Goal: Task Accomplishment & Management: Use online tool/utility

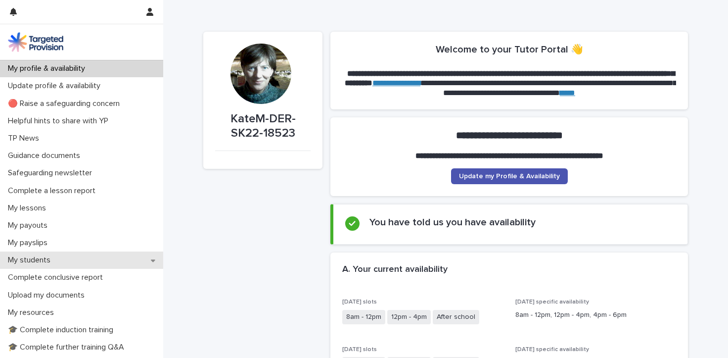
click at [43, 264] on p "My students" at bounding box center [31, 259] width 54 height 9
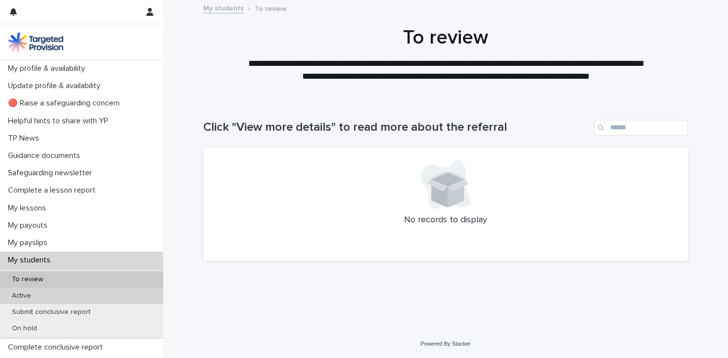
click at [23, 297] on p "Active" at bounding box center [21, 295] width 35 height 8
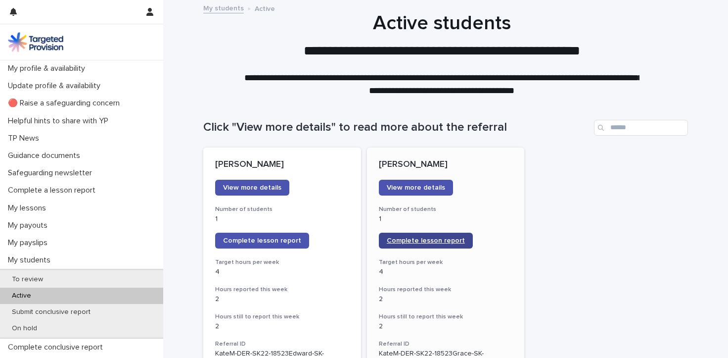
click at [413, 239] on span "Complete lesson report" at bounding box center [426, 240] width 78 height 7
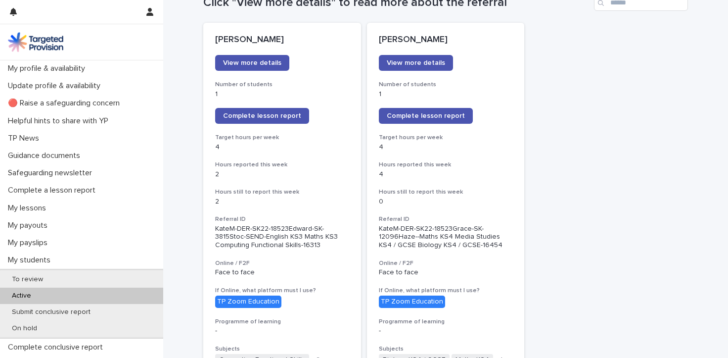
scroll to position [134, 0]
